Goal: Task Accomplishment & Management: Manage account settings

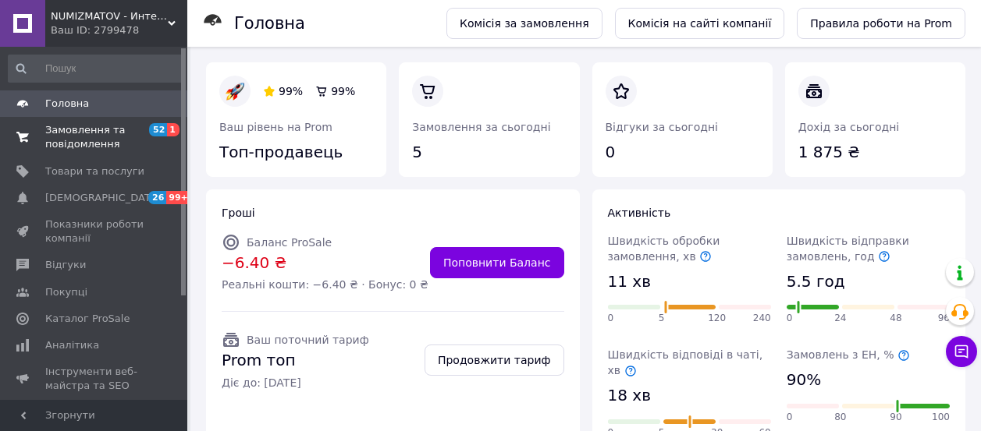
click at [77, 129] on span "Замовлення та повідомлення" at bounding box center [94, 137] width 99 height 28
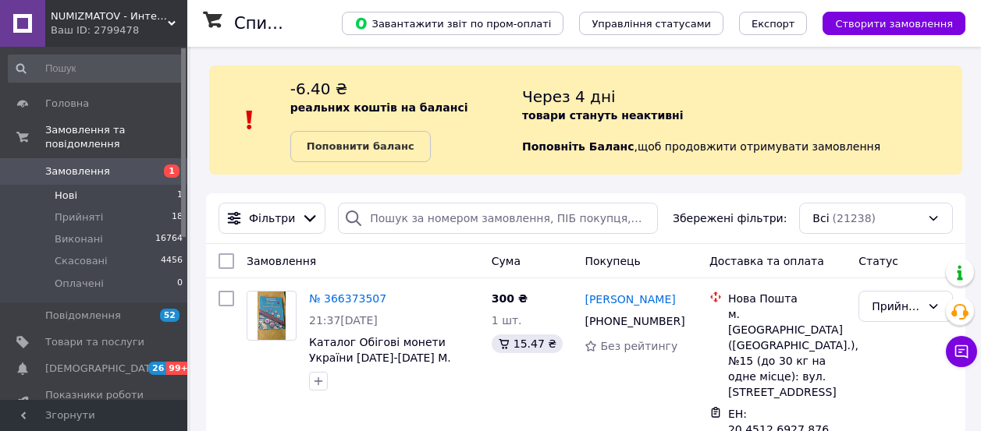
click at [66, 189] on span "Нові" at bounding box center [66, 196] width 23 height 14
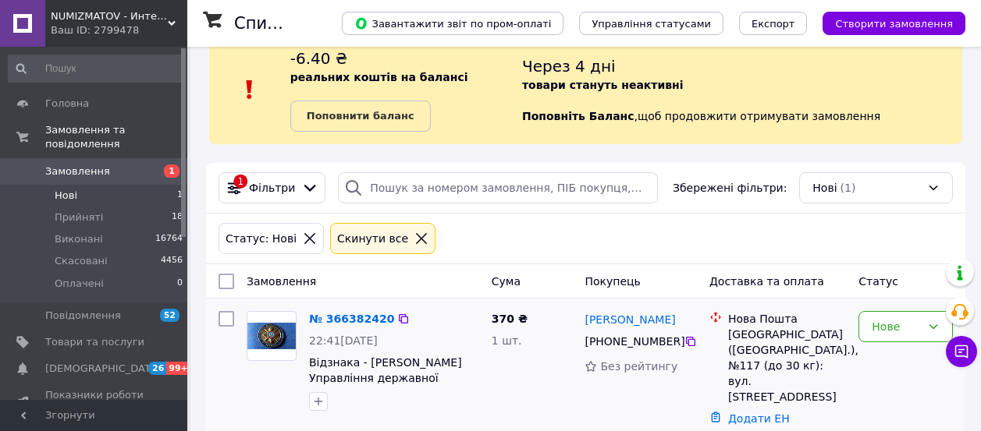
scroll to position [45, 0]
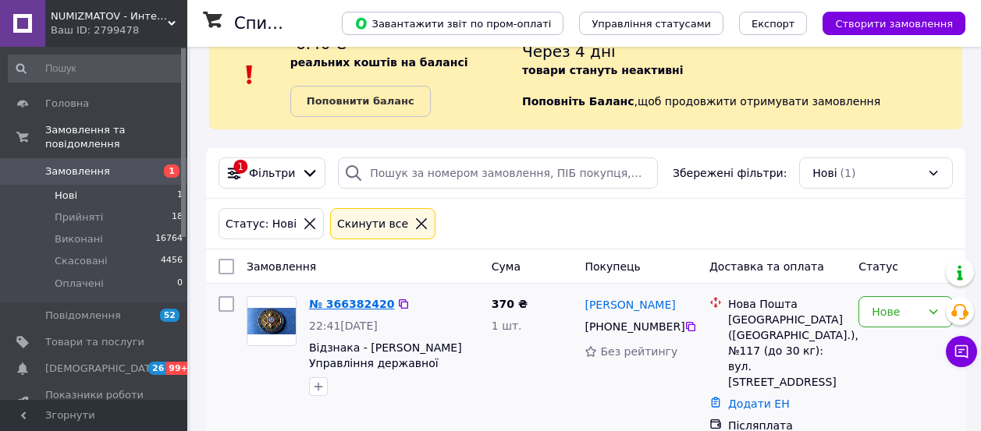
click at [349, 300] on link "№ 366382420" at bounding box center [351, 304] width 85 height 12
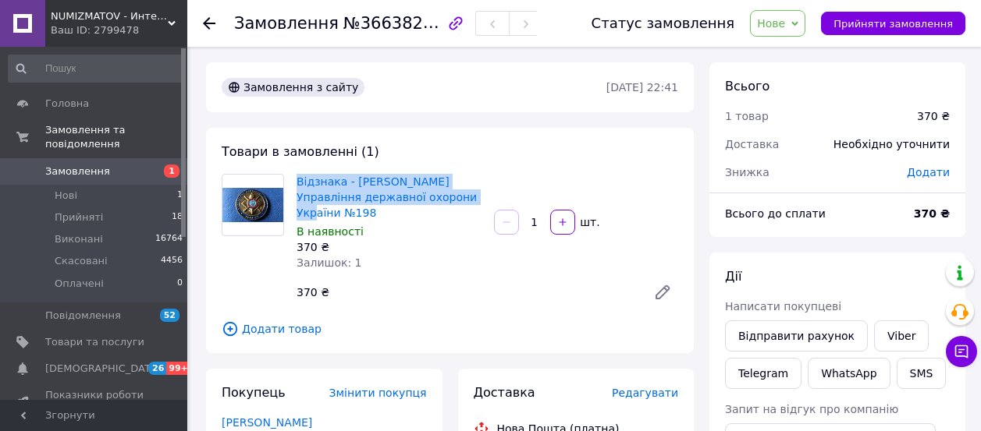
drag, startPoint x: 292, startPoint y: 172, endPoint x: 476, endPoint y: 200, distance: 186.2
click at [476, 200] on div "Відзнака - [PERSON_NAME] Управління державної охорони України №198 В наявності …" at bounding box center [388, 222] width 197 height 103
copy link "Відзнака - [PERSON_NAME] Управління державної охорони України №198"
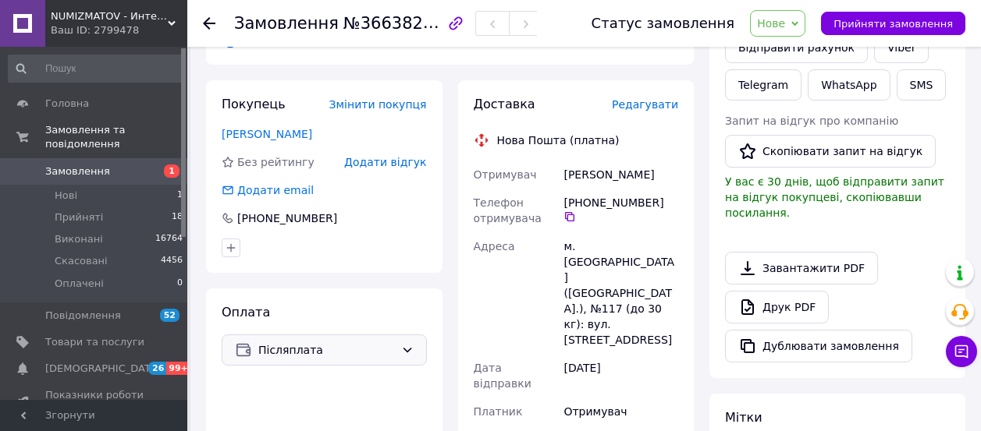
scroll to position [293, 0]
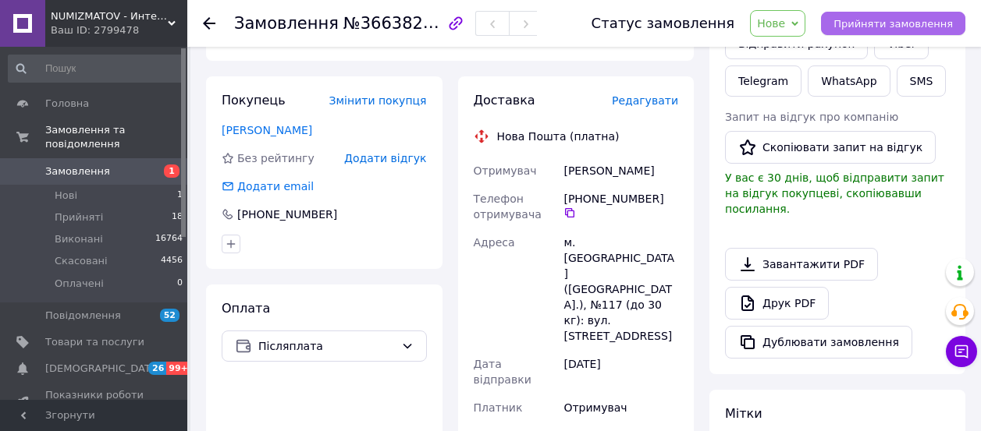
click at [897, 19] on span "Прийняти замовлення" at bounding box center [892, 24] width 119 height 12
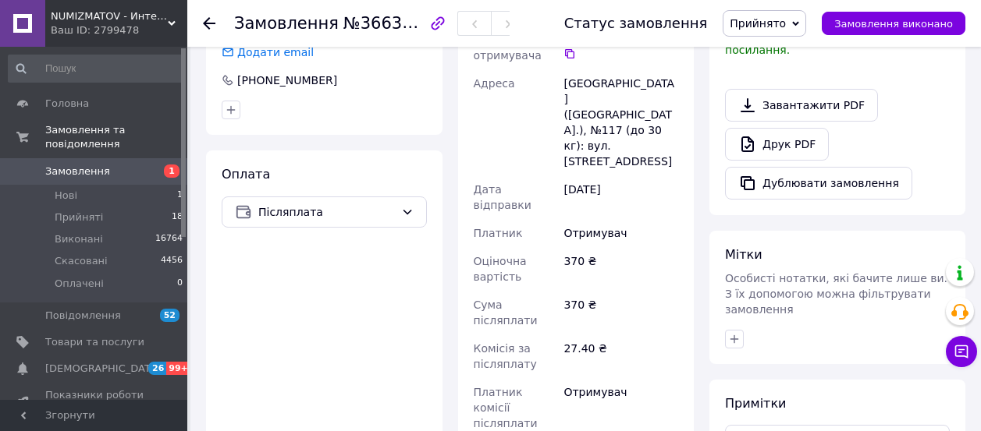
scroll to position [488, 0]
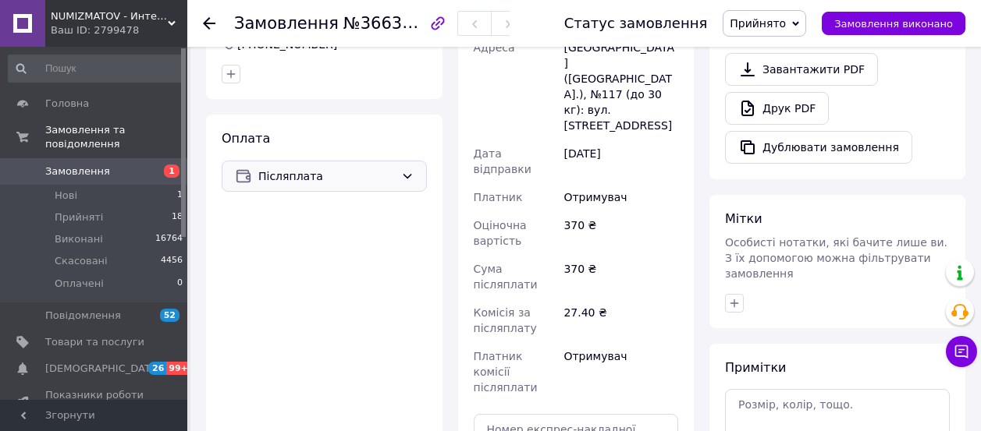
click at [407, 170] on icon at bounding box center [407, 176] width 12 height 12
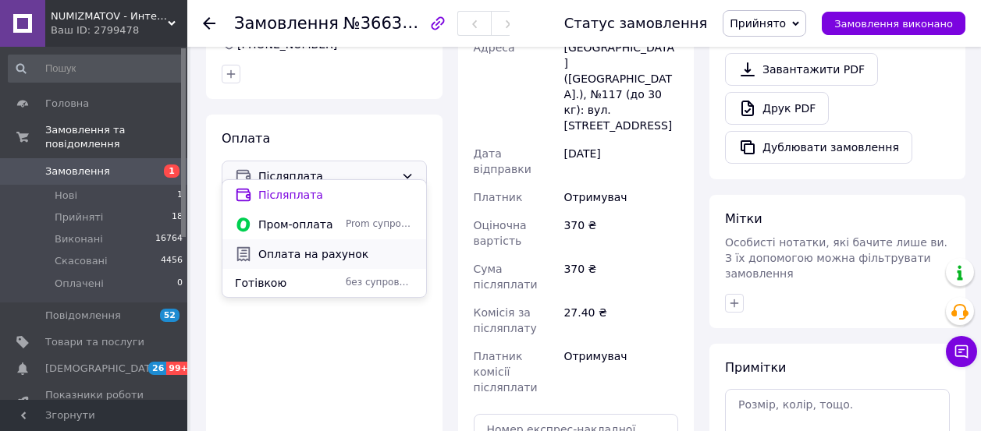
click at [337, 254] on span "Оплата на рахунок" at bounding box center [335, 255] width 155 height 16
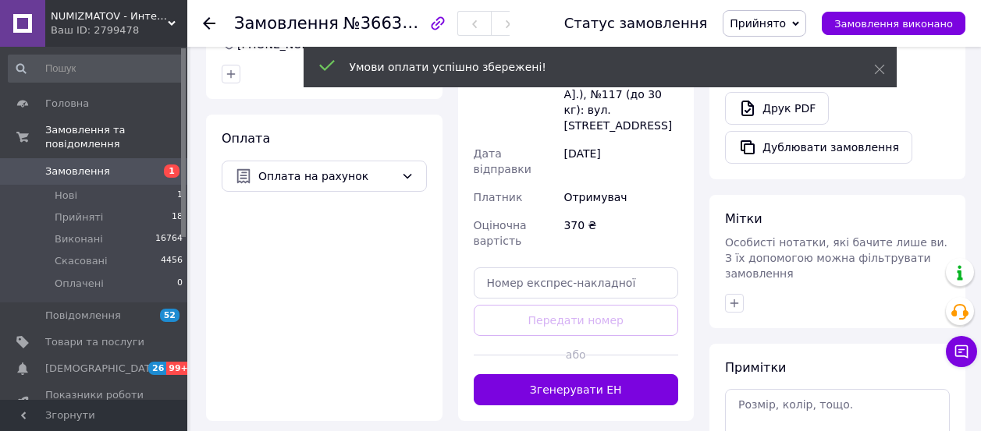
click at [575, 374] on button "Згенерувати ЕН" at bounding box center [576, 389] width 205 height 31
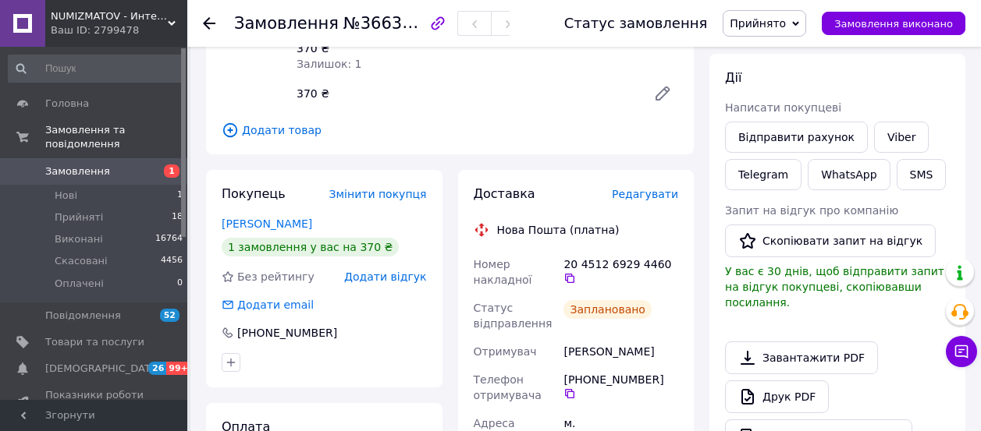
scroll to position [195, 0]
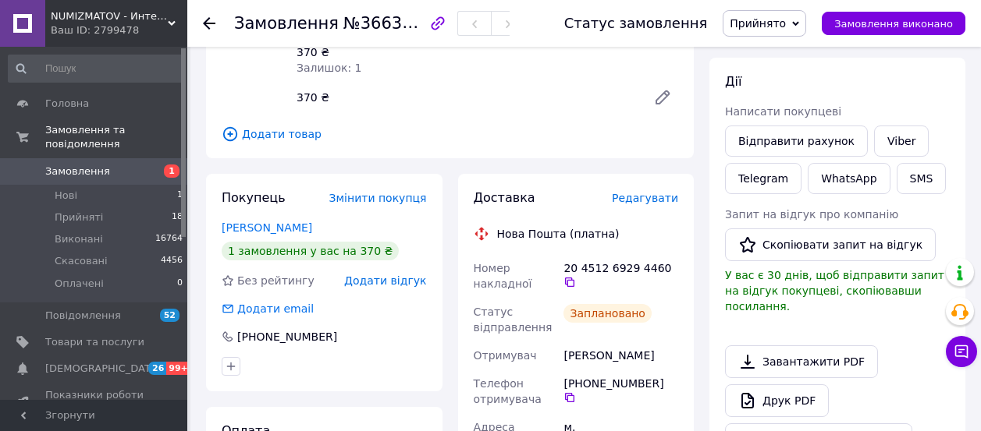
drag, startPoint x: 654, startPoint y: 364, endPoint x: 583, endPoint y: 369, distance: 71.1
click at [583, 376] on div "[PHONE_NUMBER]" at bounding box center [620, 390] width 115 height 28
copy div "0 50 598 87 17"
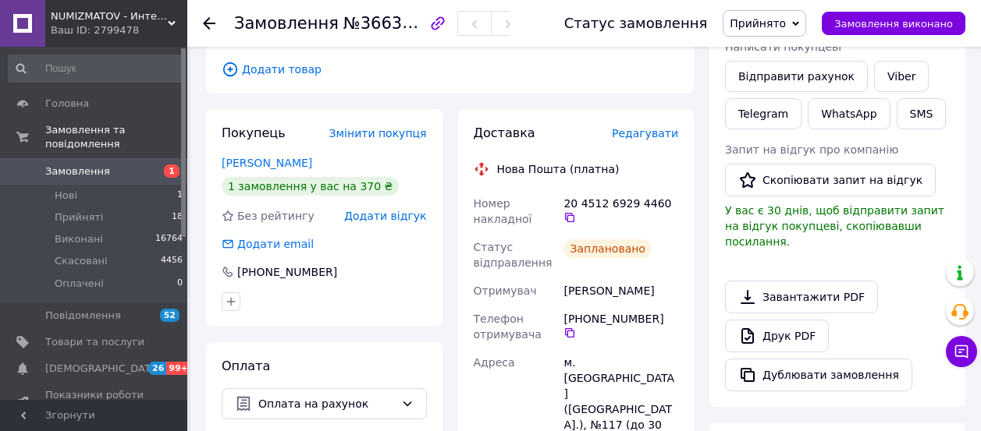
scroll to position [293, 0]
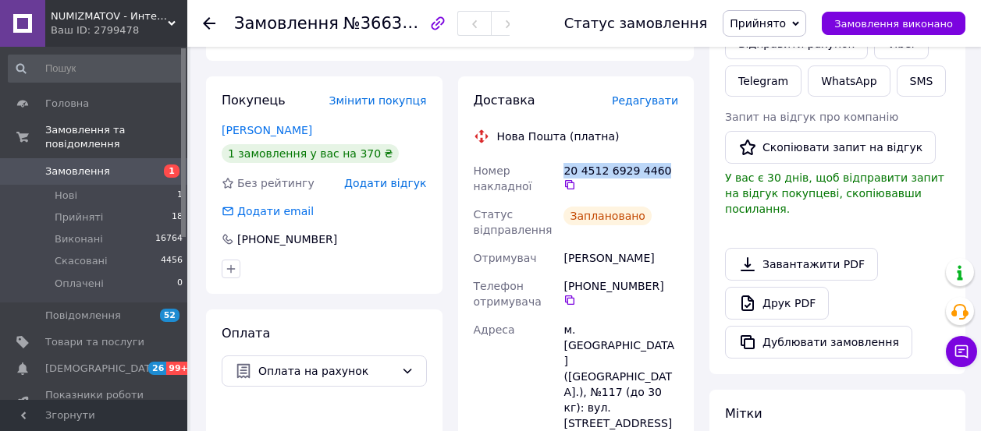
drag, startPoint x: 654, startPoint y: 154, endPoint x: 562, endPoint y: 160, distance: 92.2
click at [562, 160] on div "20 4512 6929 4460" at bounding box center [620, 179] width 121 height 44
copy div "20 4512 6929 4460"
click at [84, 211] on span "Прийняті" at bounding box center [79, 218] width 48 height 14
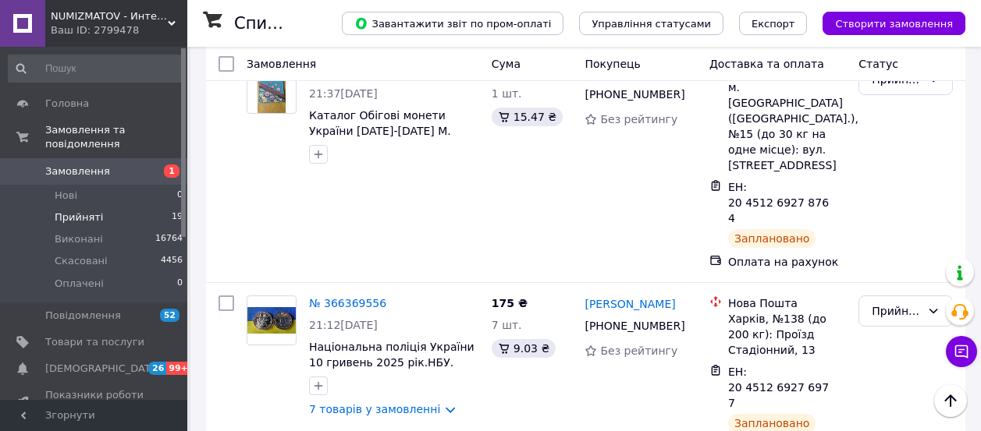
scroll to position [585, 0]
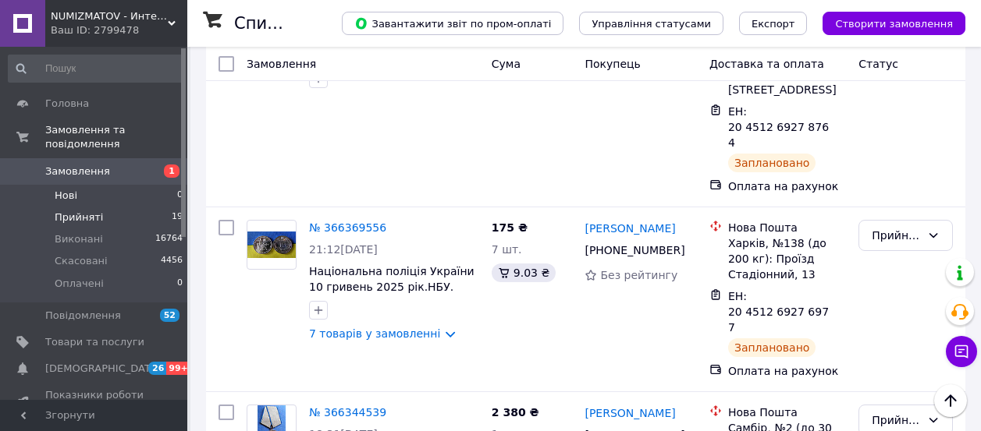
click at [66, 189] on span "Нові" at bounding box center [66, 196] width 23 height 14
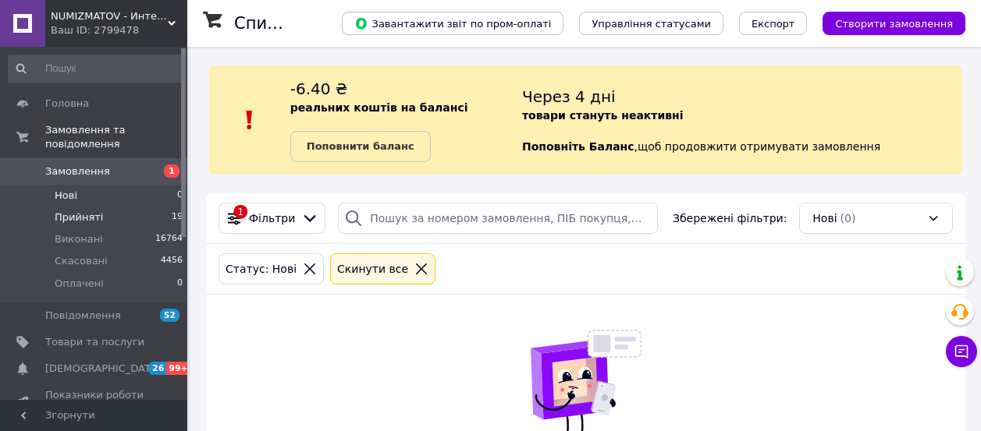
click at [84, 211] on span "Прийняті" at bounding box center [79, 218] width 48 height 14
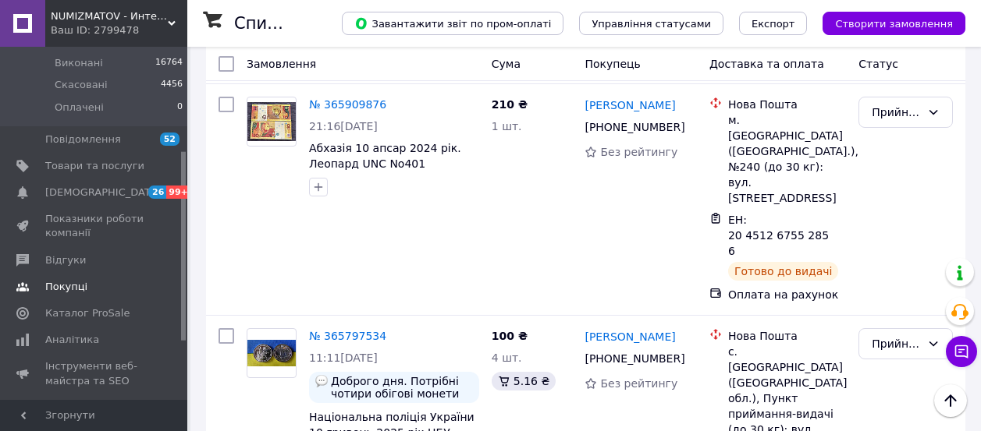
scroll to position [195, 0]
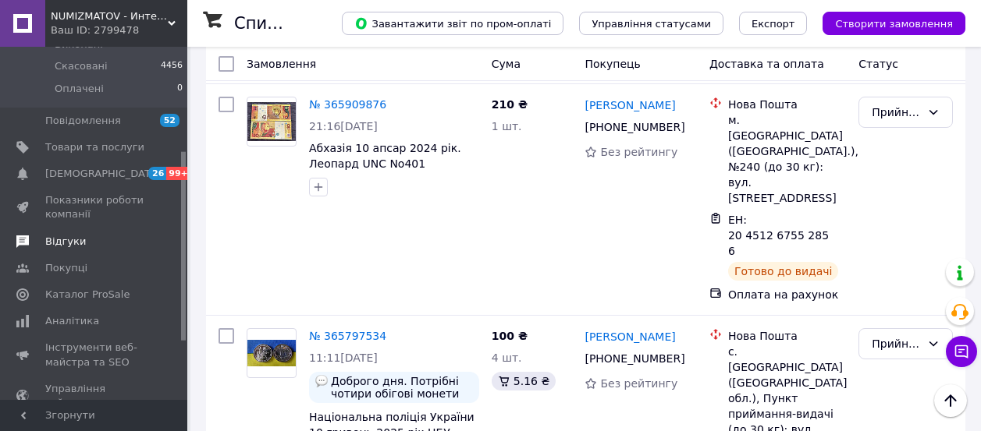
click at [73, 235] on span "Відгуки" at bounding box center [65, 242] width 41 height 14
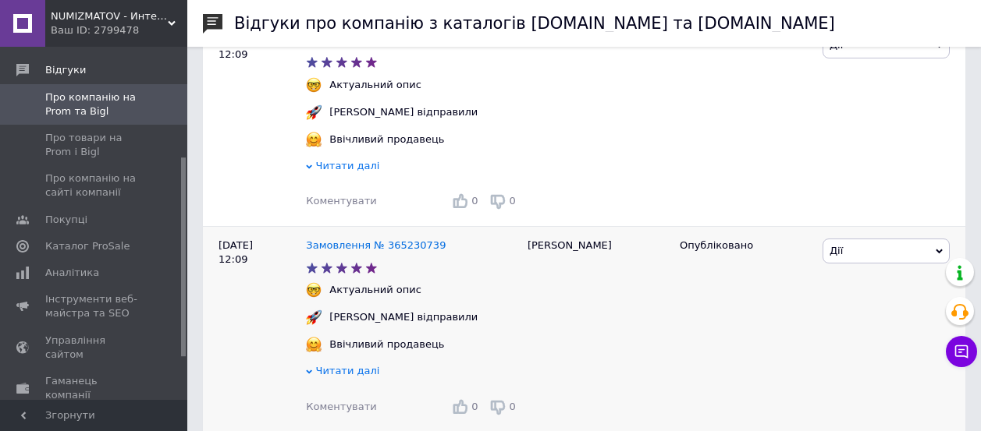
scroll to position [2048, 0]
